Goal: Task Accomplishment & Management: Manage account settings

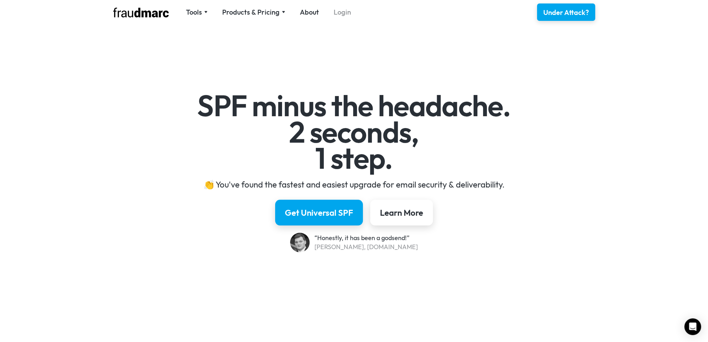
click at [341, 13] on link "Login" at bounding box center [342, 12] width 17 height 10
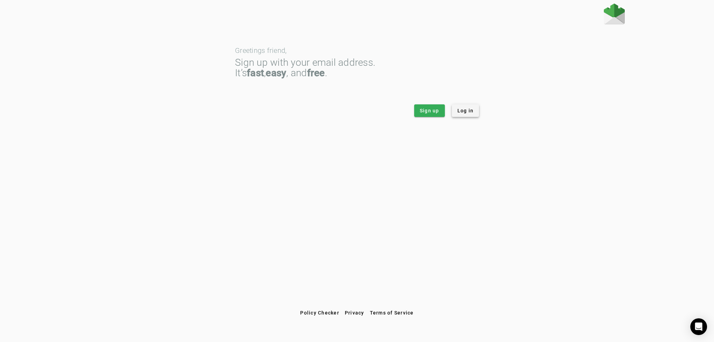
click at [468, 111] on span "Log in" at bounding box center [465, 110] width 16 height 7
click at [469, 111] on span "Log in" at bounding box center [465, 110] width 16 height 7
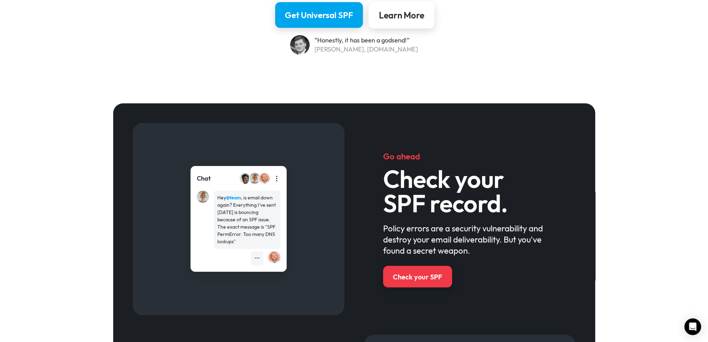
click at [408, 19] on div "Learn More" at bounding box center [401, 15] width 45 height 12
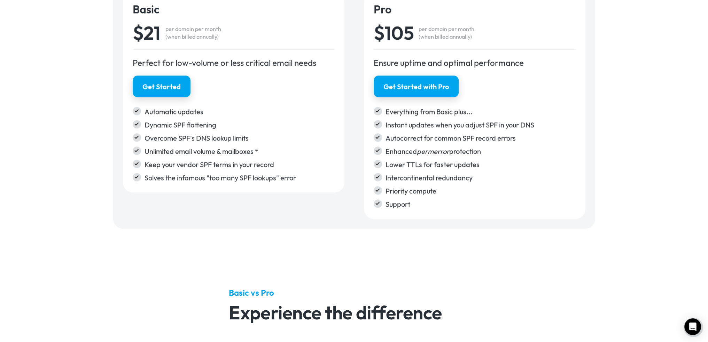
scroll to position [198, 0]
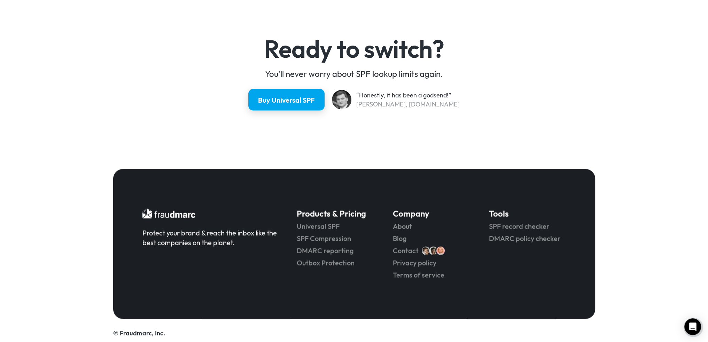
scroll to position [1829, 0]
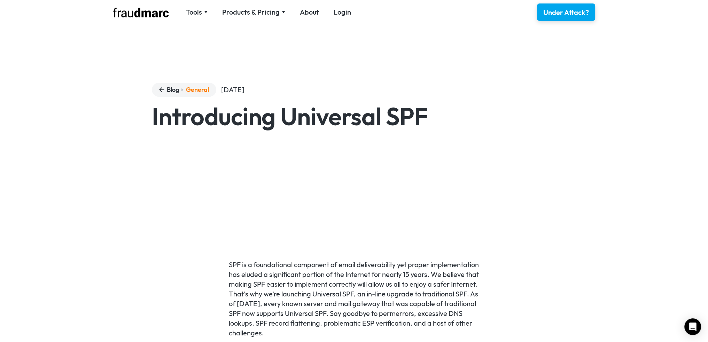
click at [708, 24] on html "Tools SPF Record Check Inspect any domain's SPF record and learn how to fix it …" at bounding box center [354, 171] width 708 height 342
drag, startPoint x: 708, startPoint y: 25, endPoint x: 702, endPoint y: 35, distance: 12.0
click at [688, 56] on div "Blog General June 9, 2022 Introducing Universal SPF" at bounding box center [354, 113] width 708 height 158
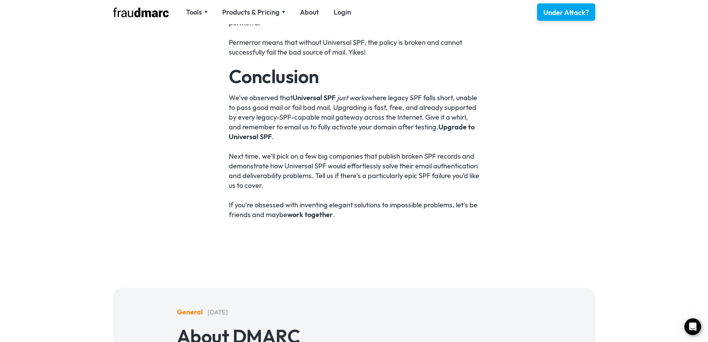
scroll to position [2538, 0]
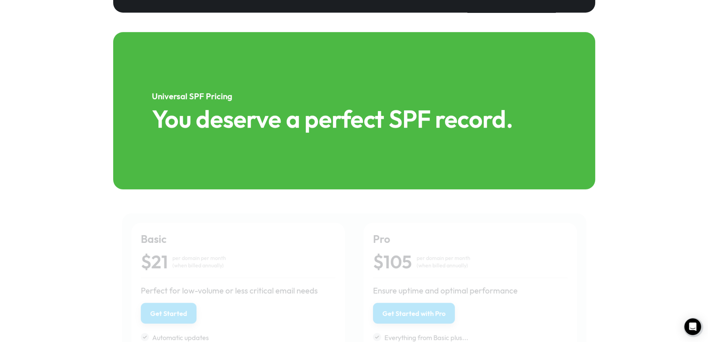
scroll to position [957, 0]
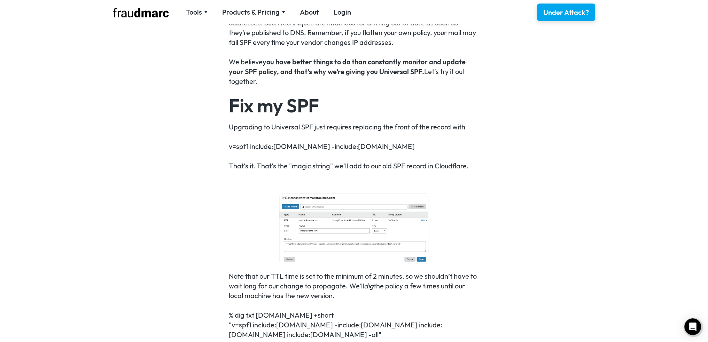
scroll to position [765, 0]
